Goal: Transaction & Acquisition: Purchase product/service

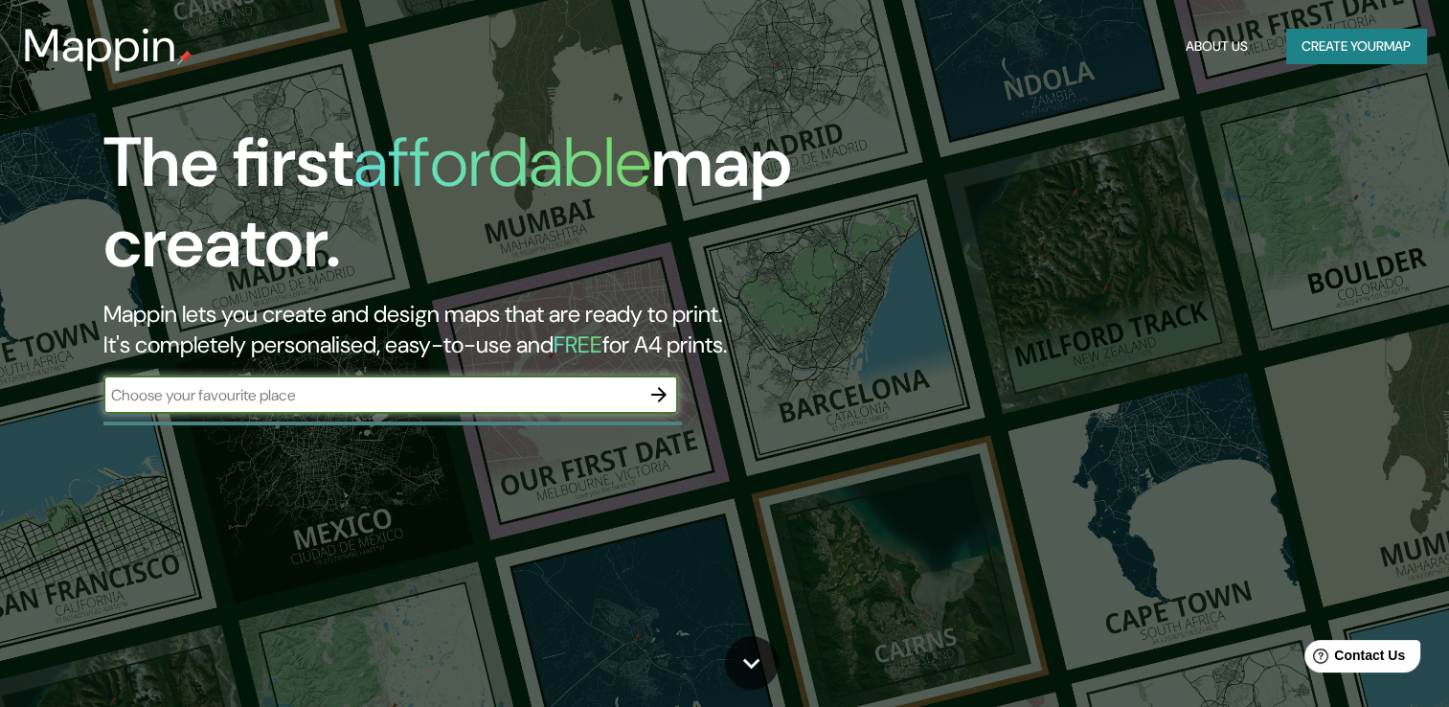
click at [503, 381] on div "​" at bounding box center [390, 395] width 575 height 38
click at [658, 401] on icon "button" at bounding box center [659, 394] width 23 height 23
click at [376, 397] on input "text" at bounding box center [371, 395] width 536 height 22
type input "México"
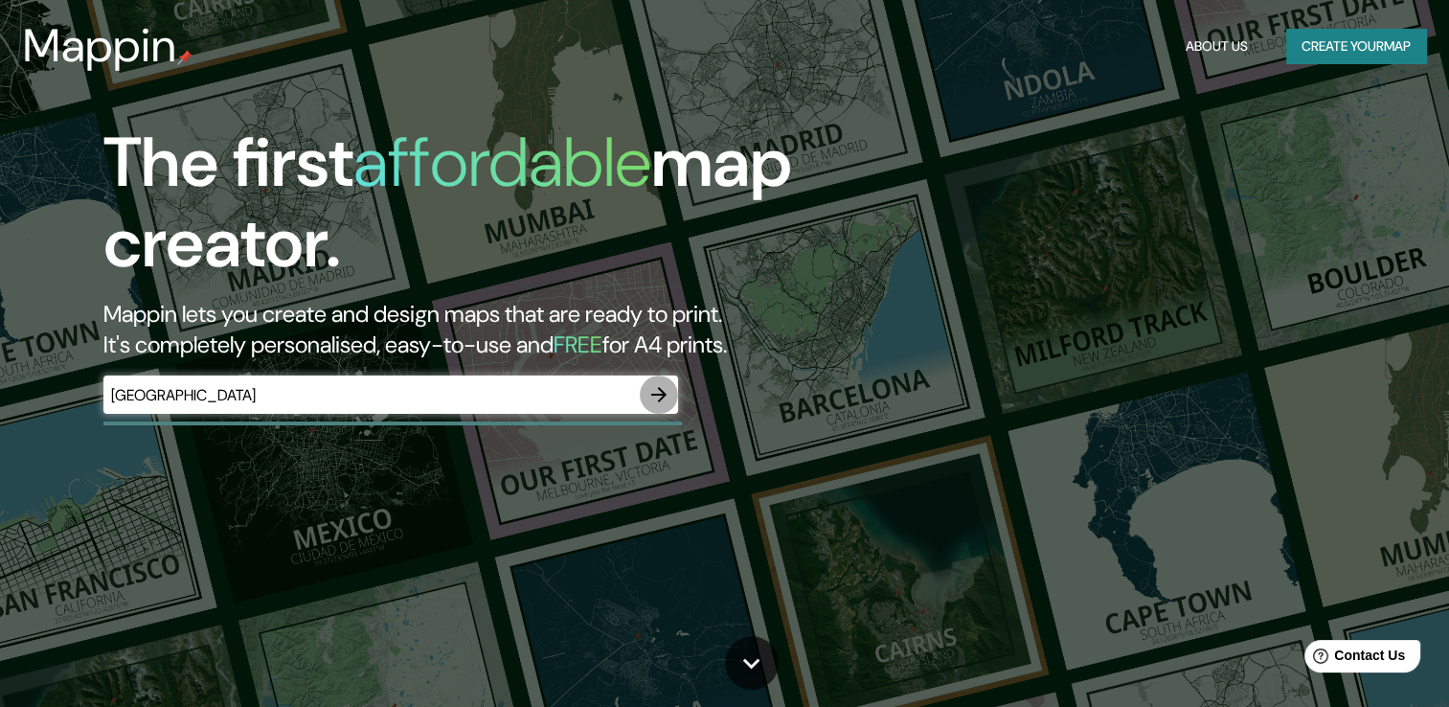
click at [667, 390] on icon "button" at bounding box center [659, 394] width 23 height 23
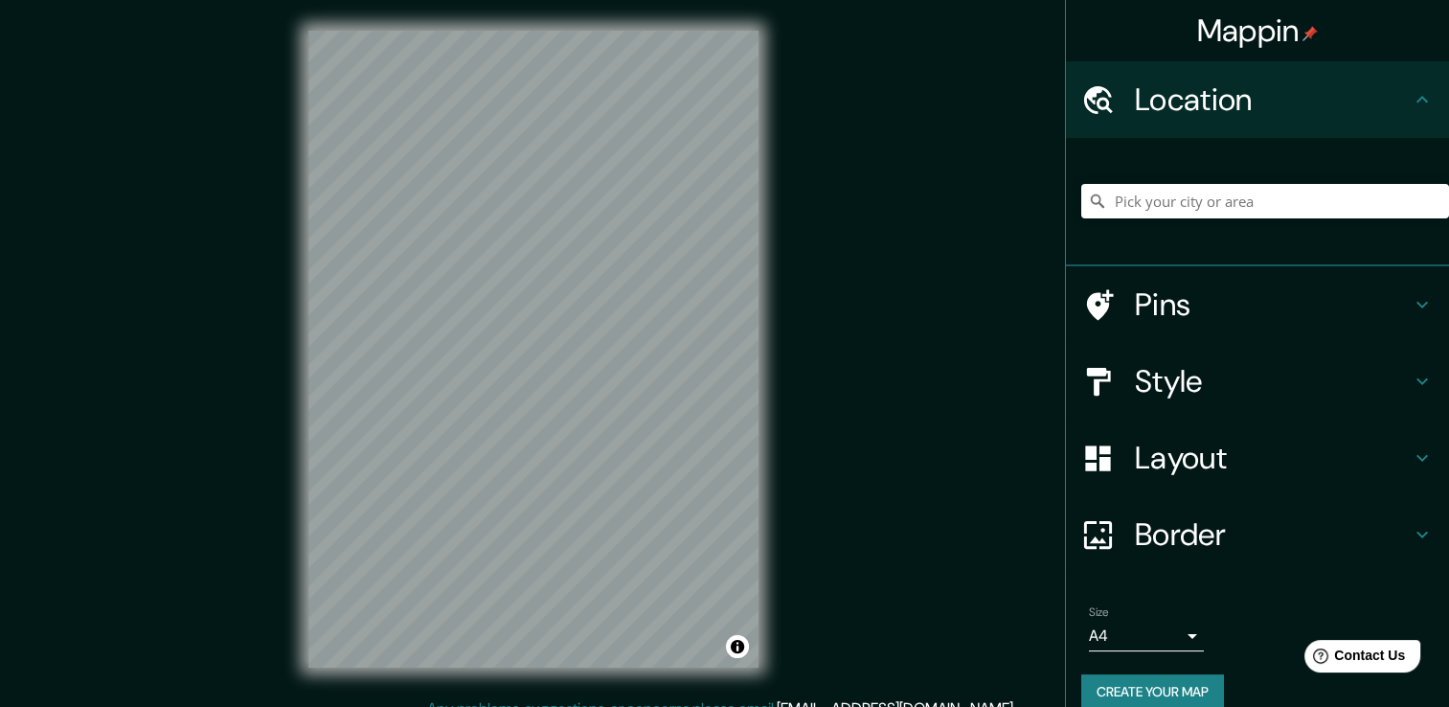
click at [866, 301] on div "Mappin Location Pins Style Layout Border Choose a border. Hint : you can make l…" at bounding box center [724, 364] width 1449 height 728
click at [924, 205] on div "Mappin Location Pins Style Layout Border Choose a border. Hint : you can make l…" at bounding box center [724, 364] width 1449 height 728
click at [767, 132] on div "© Mapbox © OpenStreetMap Improve this map" at bounding box center [534, 348] width 512 height 697
